Goal: Information Seeking & Learning: Compare options

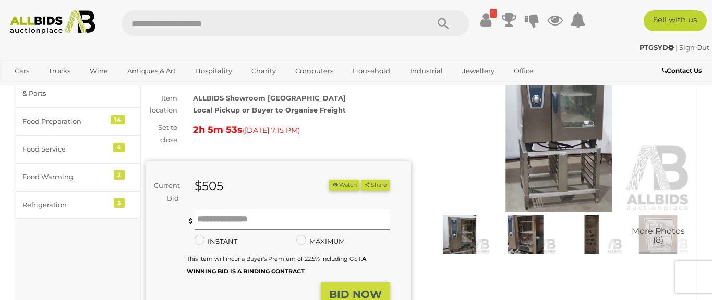
scroll to position [87, 0]
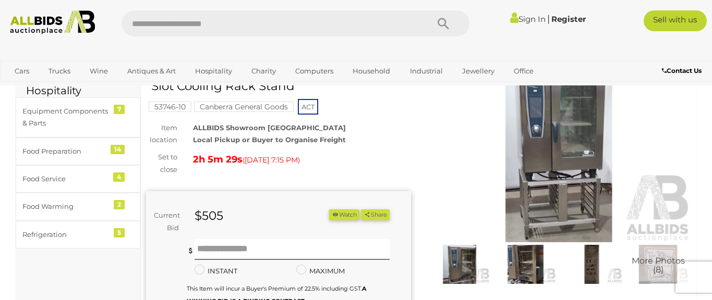
scroll to position [59, 0]
click at [461, 271] on img at bounding box center [459, 264] width 61 height 39
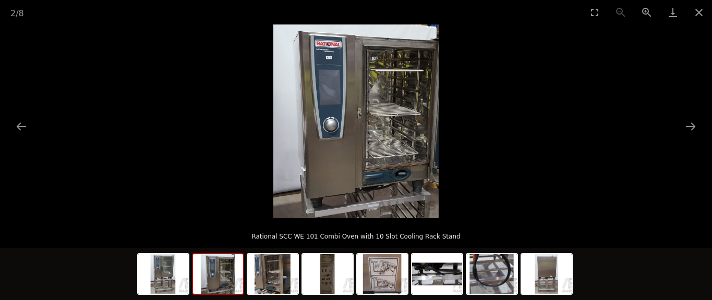
click at [481, 113] on picture at bounding box center [356, 122] width 712 height 194
click at [698, 18] on button "Close gallery" at bounding box center [699, 12] width 26 height 25
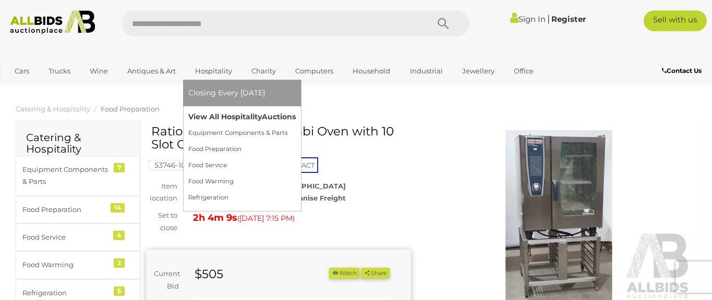
click at [246, 114] on link "View All Hospitality Auctions" at bounding box center [241, 117] width 107 height 16
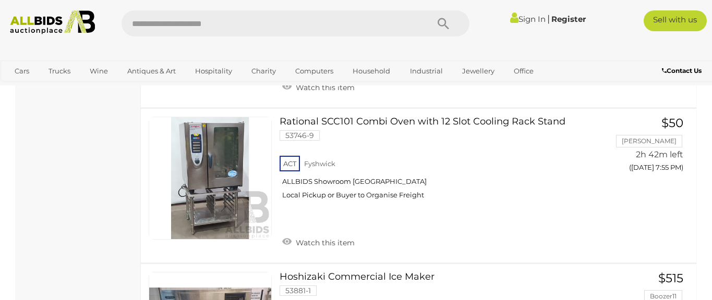
scroll to position [2048, 0]
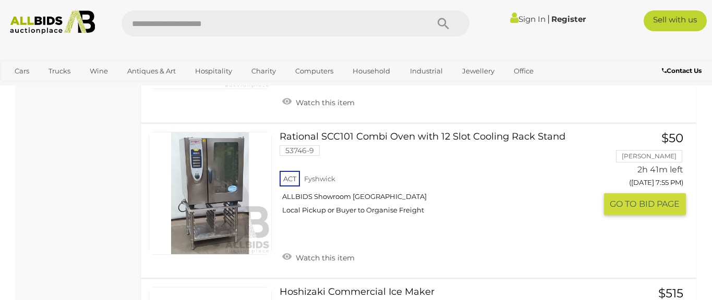
click at [238, 182] on link at bounding box center [210, 193] width 123 height 123
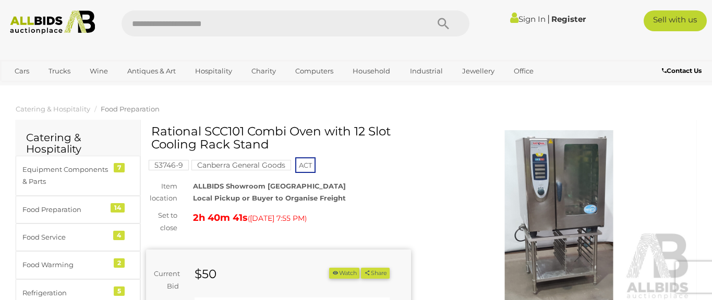
click at [567, 221] on img at bounding box center [559, 215] width 265 height 171
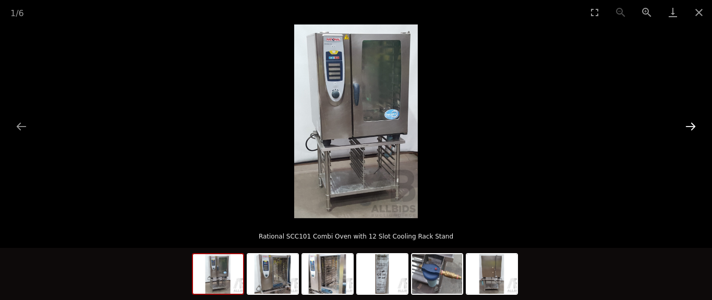
click at [695, 126] on button "Next slide" at bounding box center [691, 126] width 22 height 20
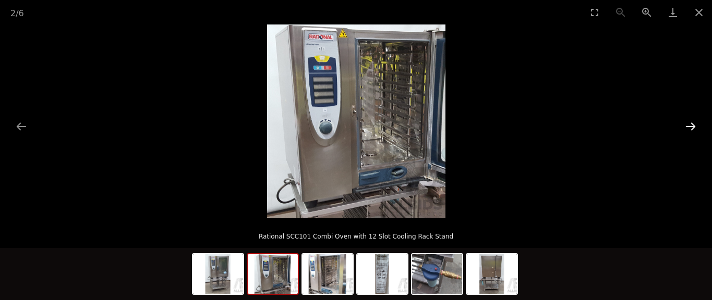
click at [695, 126] on button "Next slide" at bounding box center [691, 126] width 22 height 20
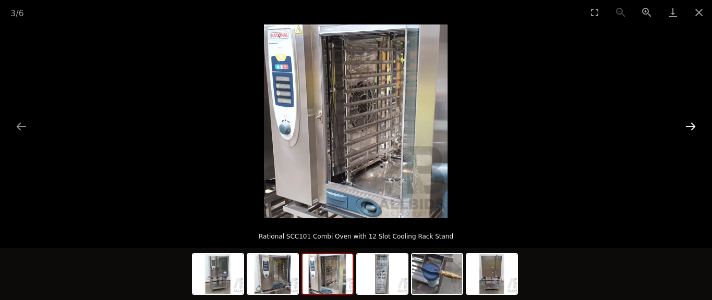
click at [695, 126] on button "Next slide" at bounding box center [691, 126] width 22 height 20
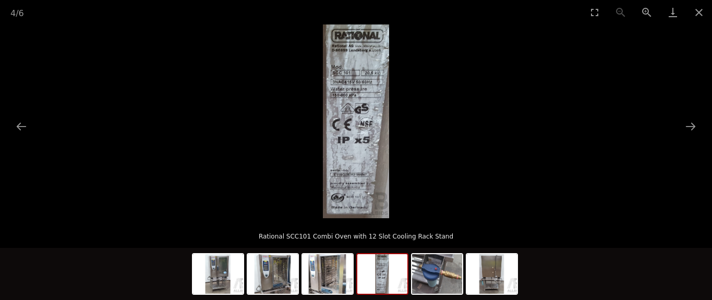
click at [540, 124] on picture at bounding box center [356, 122] width 712 height 194
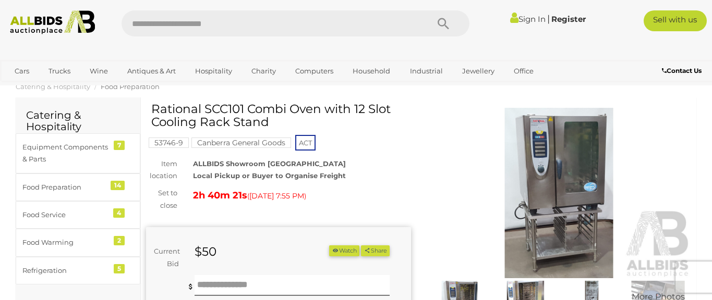
scroll to position [9, 0]
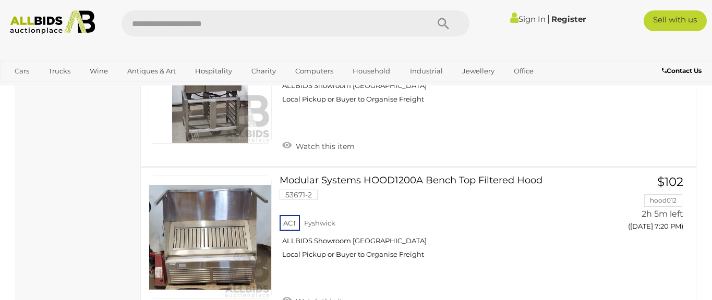
scroll to position [896, 0]
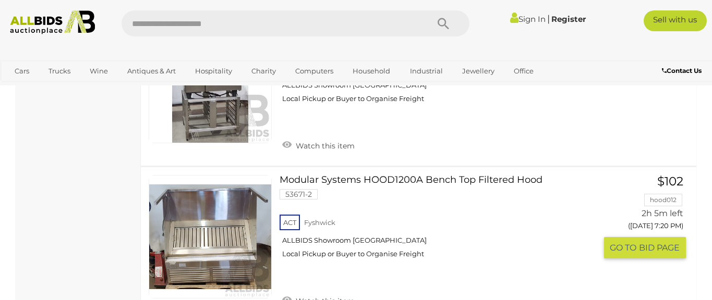
click at [461, 185] on link "Modular Systems HOOD1200A Bench Top Filtered Hood 53671-2 ACT Fyshwick" at bounding box center [441, 220] width 308 height 91
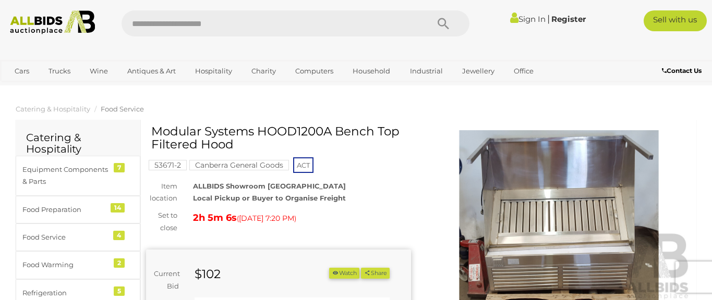
click at [550, 229] on img at bounding box center [559, 215] width 265 height 171
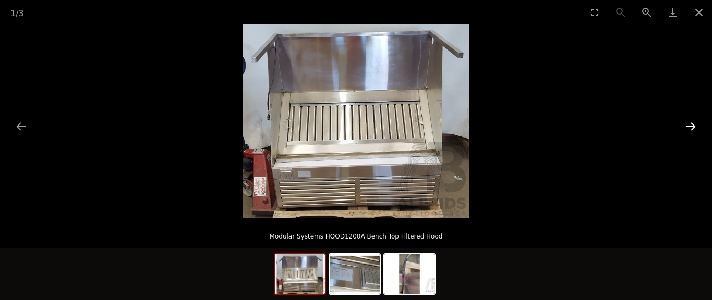
click at [692, 126] on button "Next slide" at bounding box center [691, 126] width 22 height 20
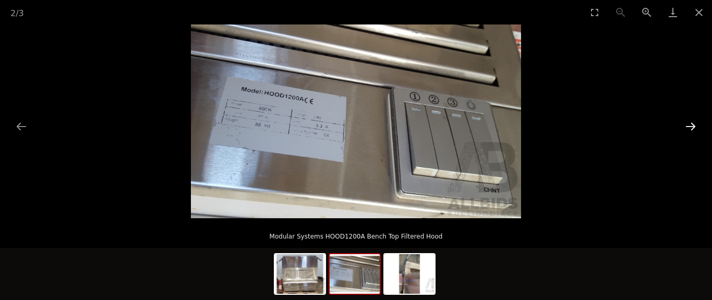
click at [692, 126] on button "Next slide" at bounding box center [691, 126] width 22 height 20
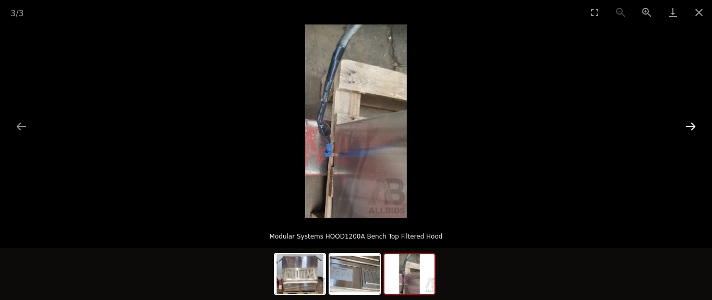
click at [692, 126] on button "Next slide" at bounding box center [691, 126] width 22 height 20
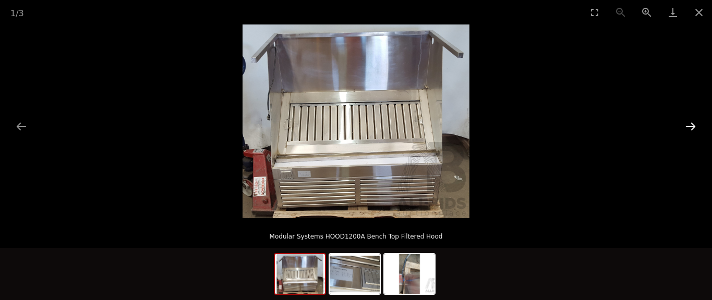
click at [692, 126] on button "Next slide" at bounding box center [691, 126] width 22 height 20
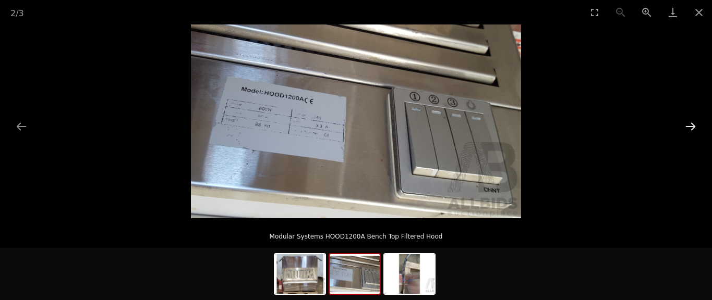
click at [692, 126] on button "Next slide" at bounding box center [691, 126] width 22 height 20
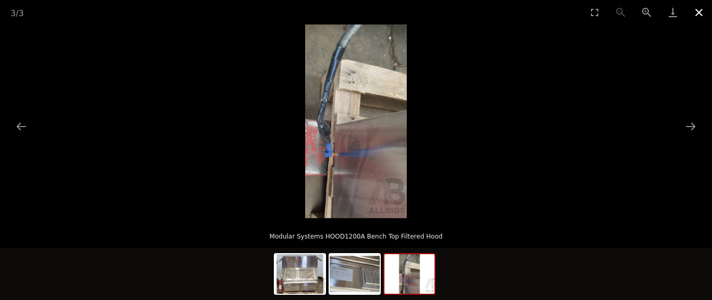
click at [699, 7] on button "Close gallery" at bounding box center [699, 12] width 26 height 25
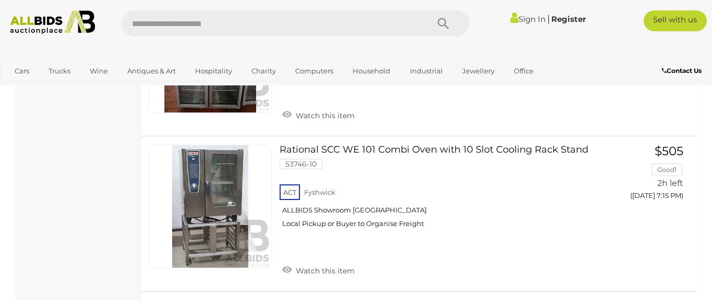
scroll to position [682, 0]
